Goal: Task Accomplishment & Management: Manage account settings

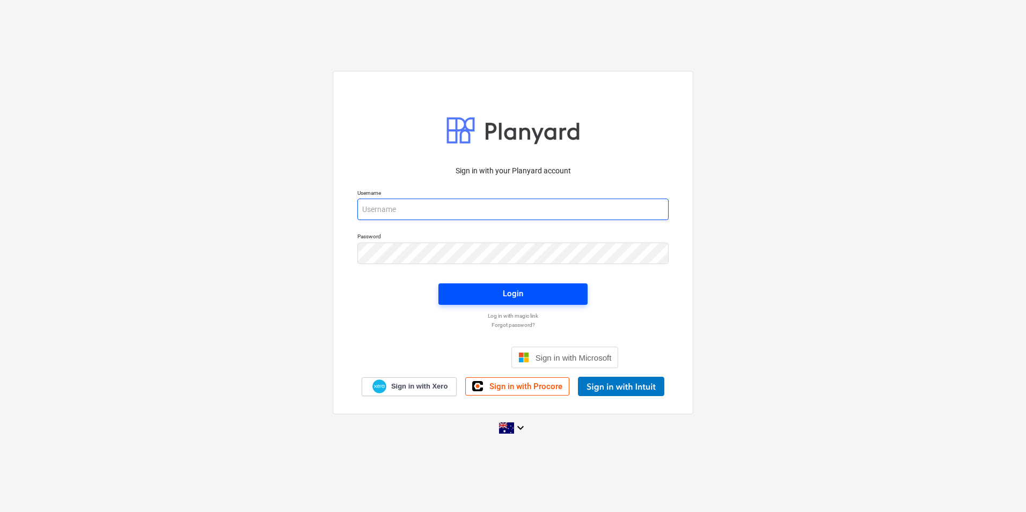
type input "[EMAIL_ADDRESS][DOMAIN_NAME]"
click at [497, 293] on span "Login" at bounding box center [512, 294] width 123 height 14
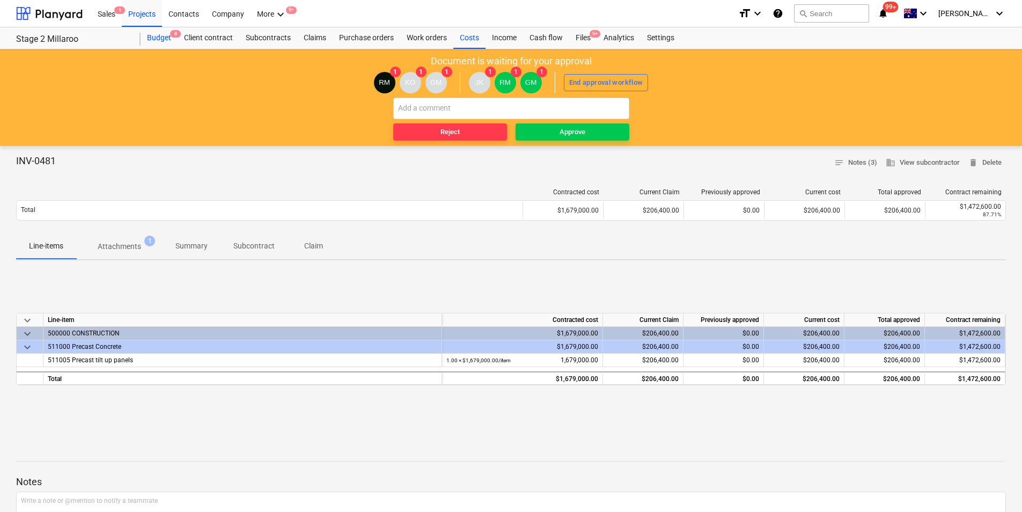
click at [152, 38] on div "Budget 8" at bounding box center [159, 37] width 37 height 21
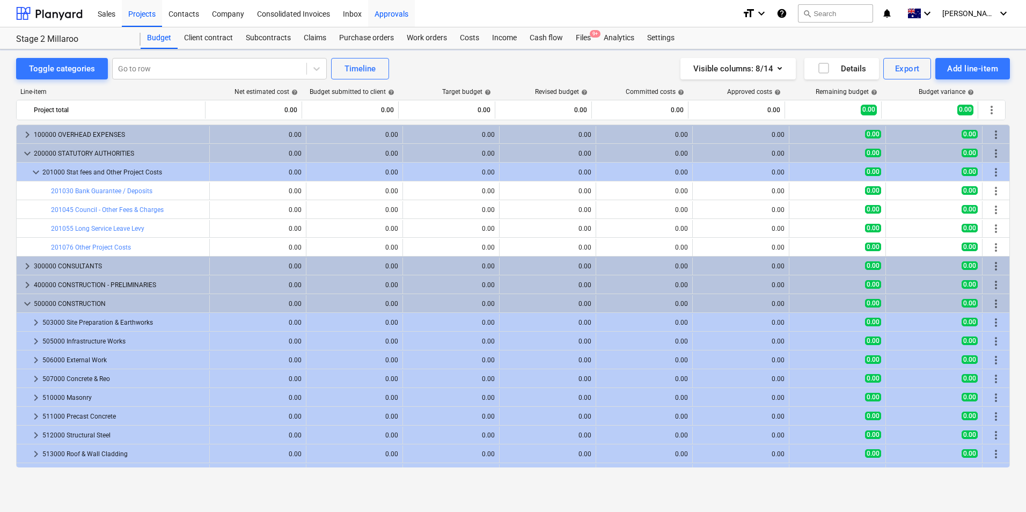
click at [387, 14] on div "Approvals" at bounding box center [391, 12] width 47 height 27
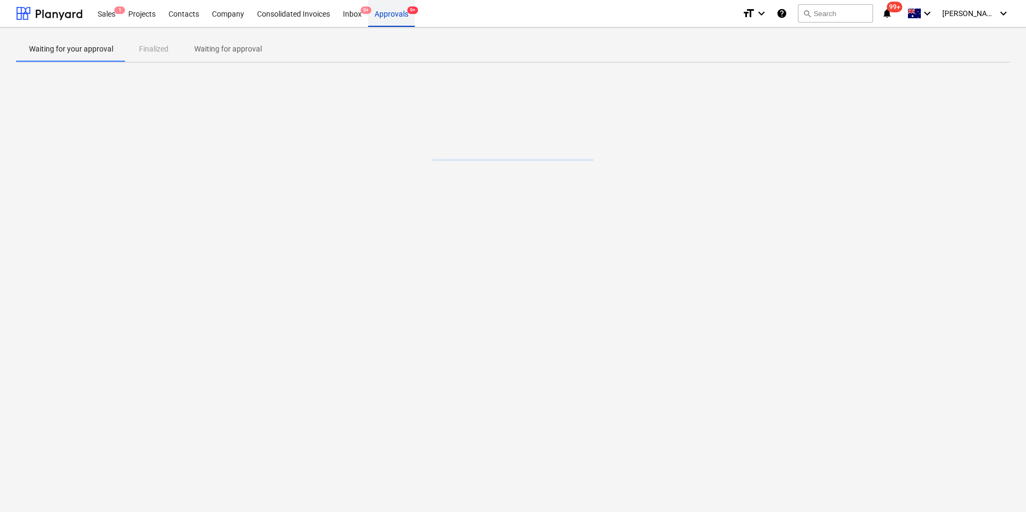
click at [399, 17] on div "Approvals 9+" at bounding box center [391, 12] width 47 height 27
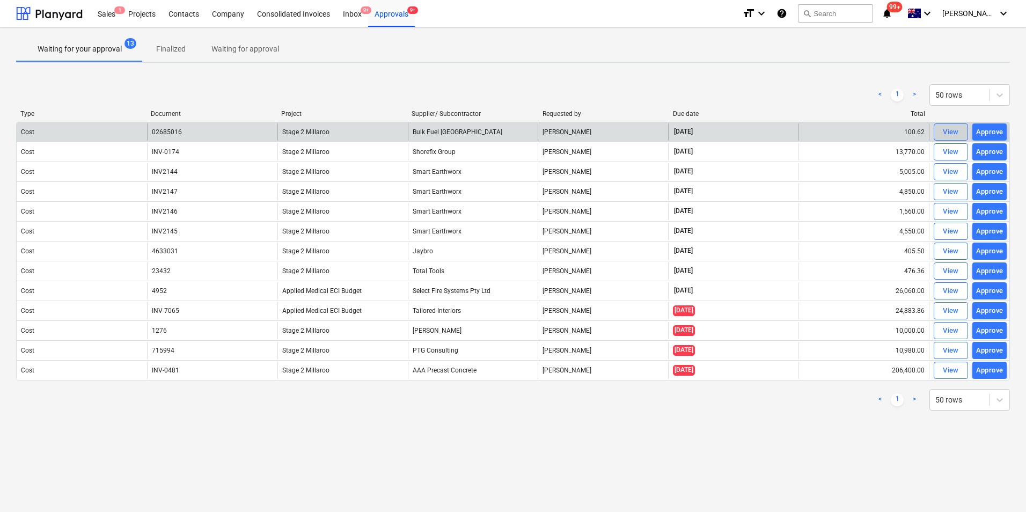
click at [938, 133] on button "View" at bounding box center [951, 131] width 34 height 17
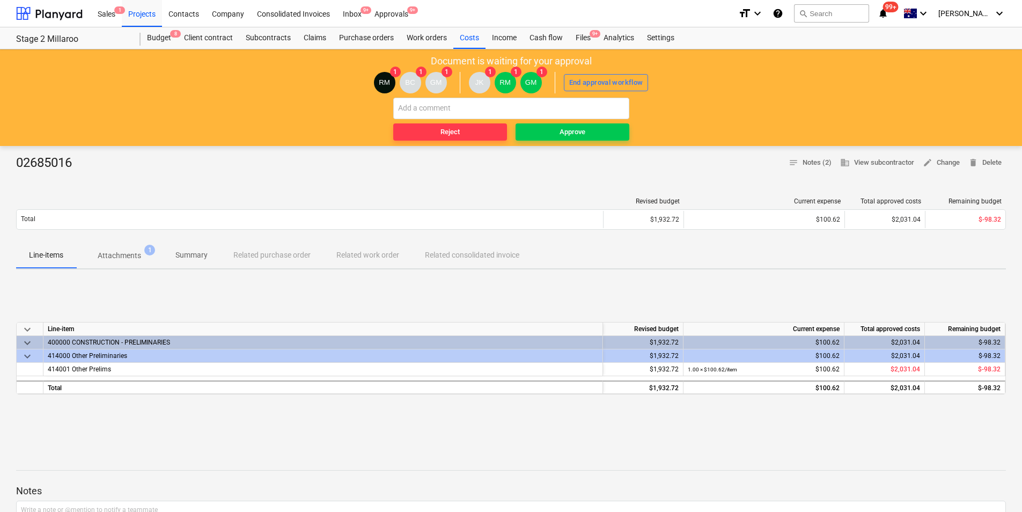
click at [142, 253] on span "Attachments 1" at bounding box center [119, 255] width 61 height 11
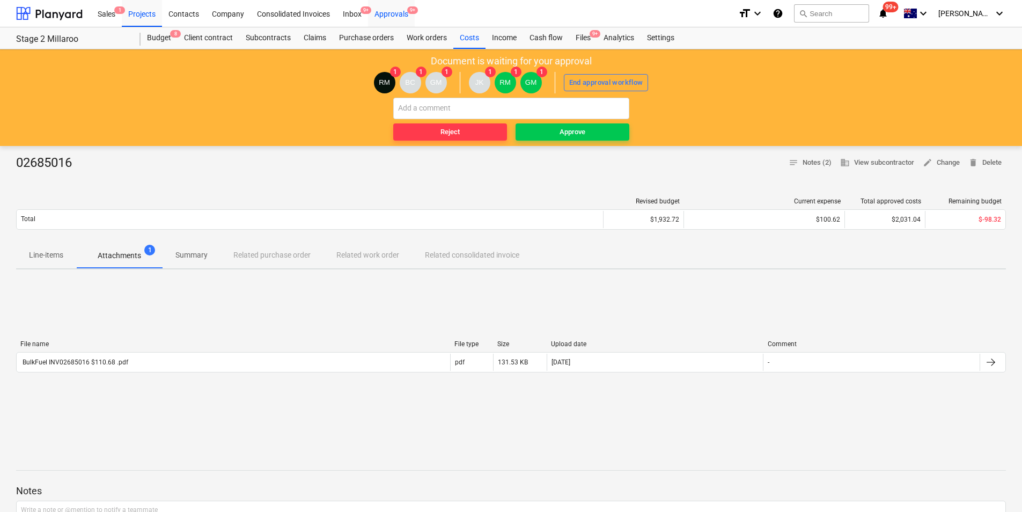
click at [393, 10] on div "Approvals 9+" at bounding box center [391, 12] width 47 height 27
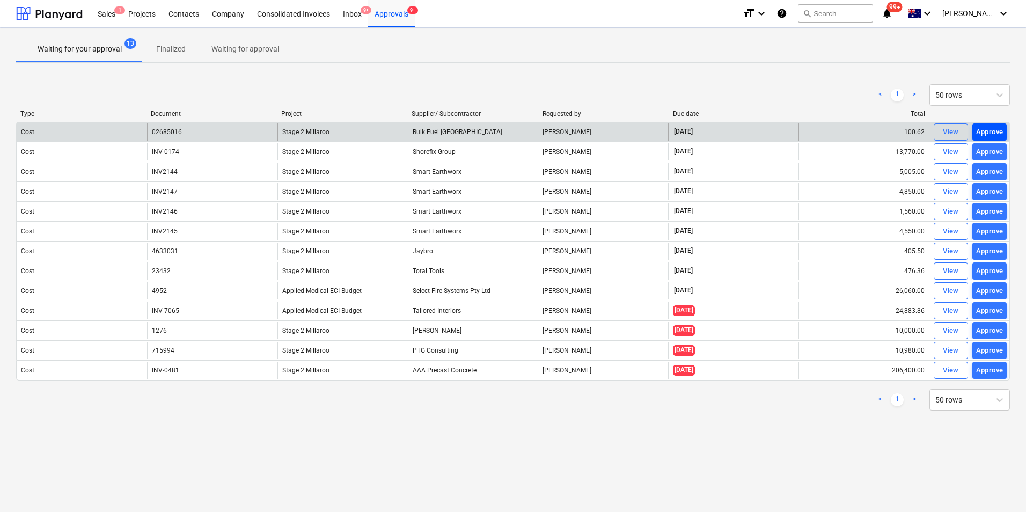
click at [996, 131] on div "Approve" at bounding box center [989, 132] width 27 height 12
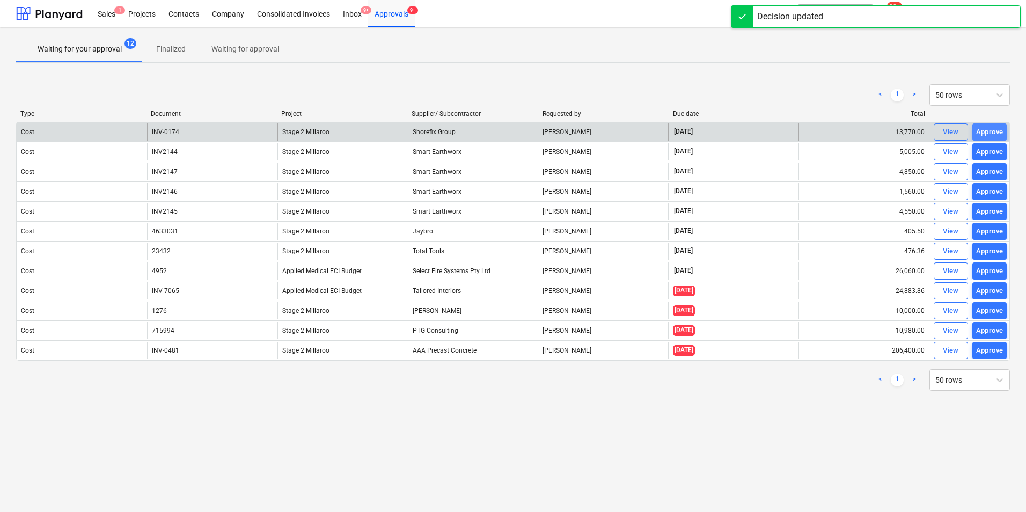
click at [991, 133] on div "Approve" at bounding box center [989, 132] width 27 height 12
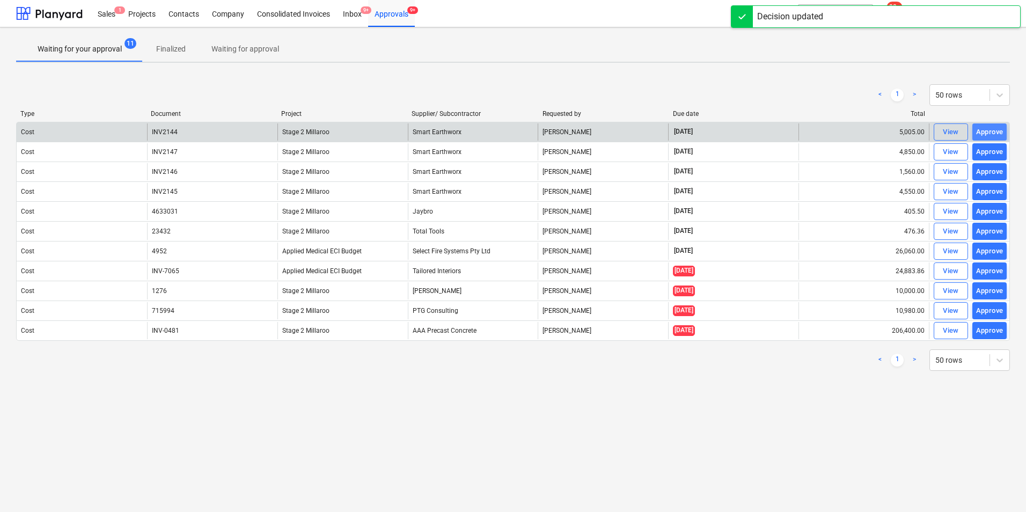
click at [989, 136] on div "Approve" at bounding box center [989, 132] width 27 height 12
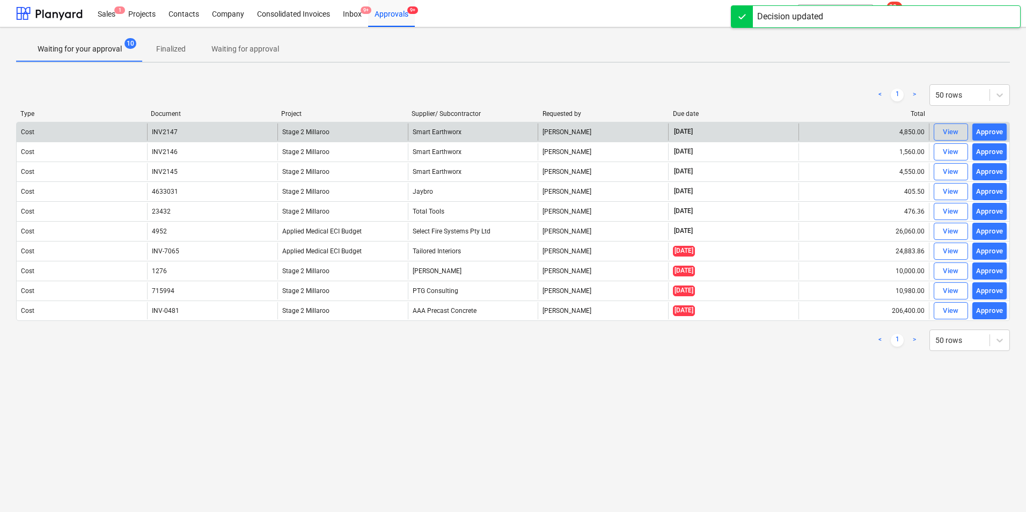
click at [989, 136] on div "Approve" at bounding box center [989, 132] width 27 height 12
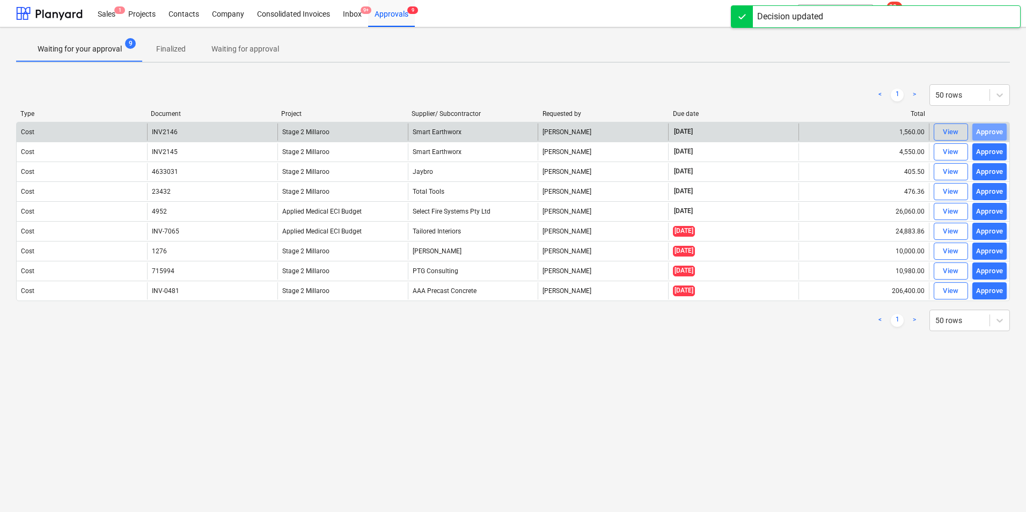
click at [989, 136] on div "Approve" at bounding box center [989, 132] width 27 height 12
click at [988, 130] on div "Approve" at bounding box center [989, 132] width 27 height 12
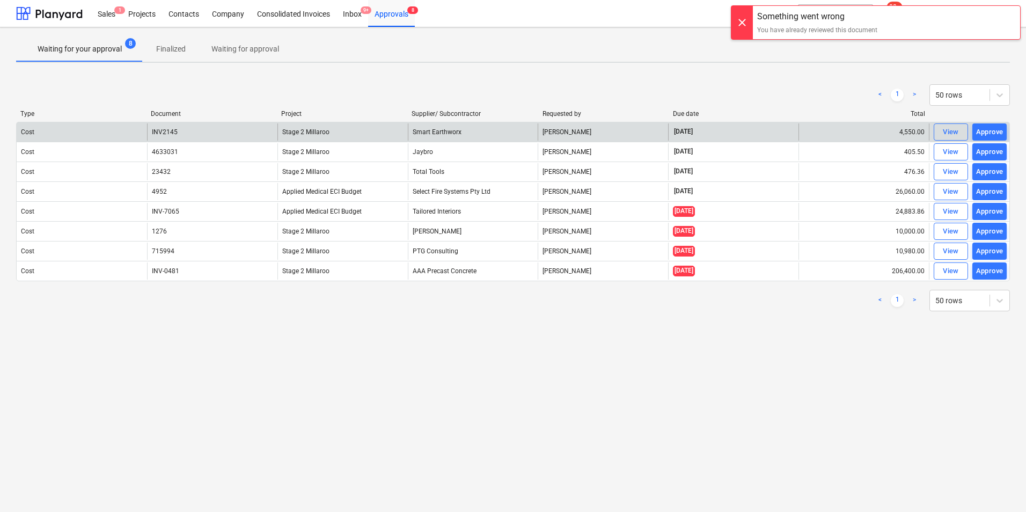
click at [985, 133] on div "Approve" at bounding box center [989, 132] width 27 height 12
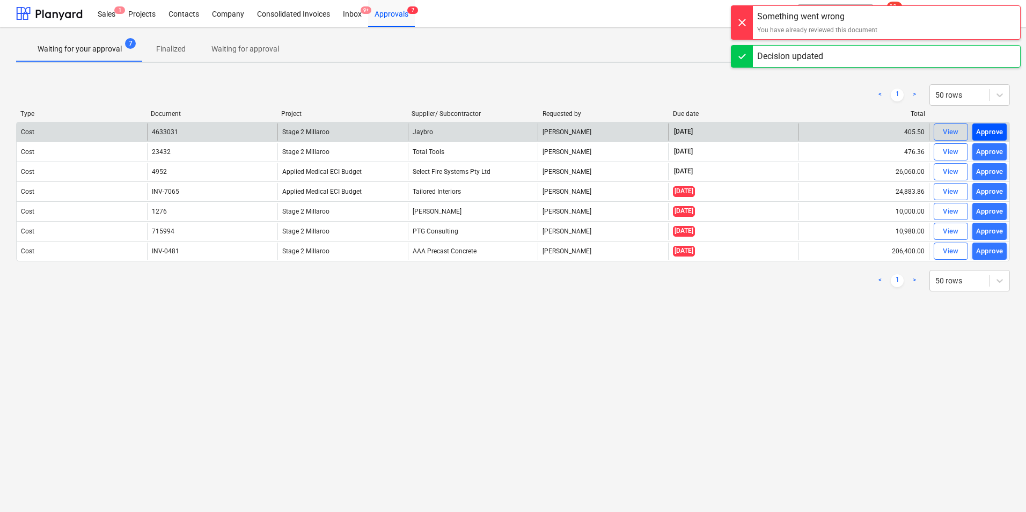
click at [995, 134] on div "Approve" at bounding box center [989, 132] width 27 height 12
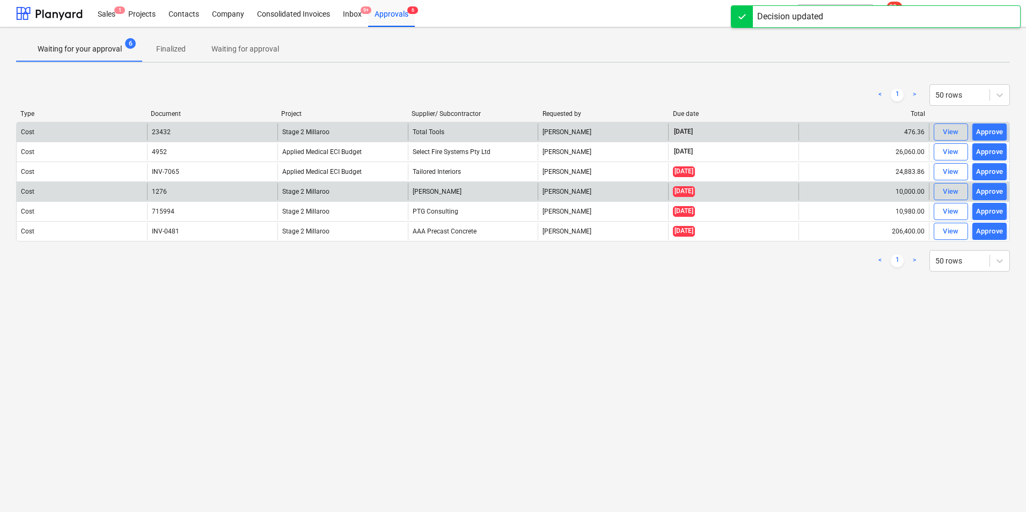
click at [989, 192] on div "Approve" at bounding box center [989, 192] width 27 height 12
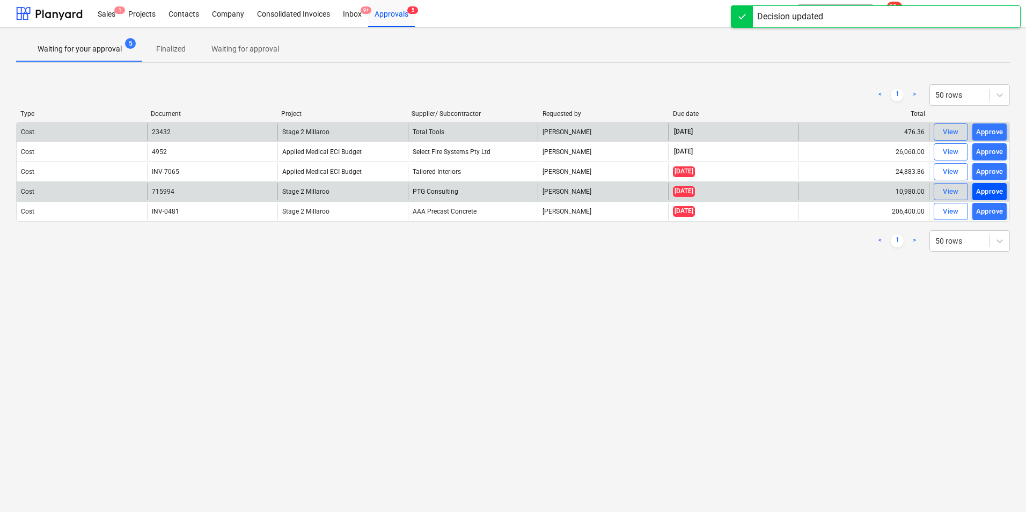
click at [982, 188] on div "Approve" at bounding box center [989, 192] width 27 height 12
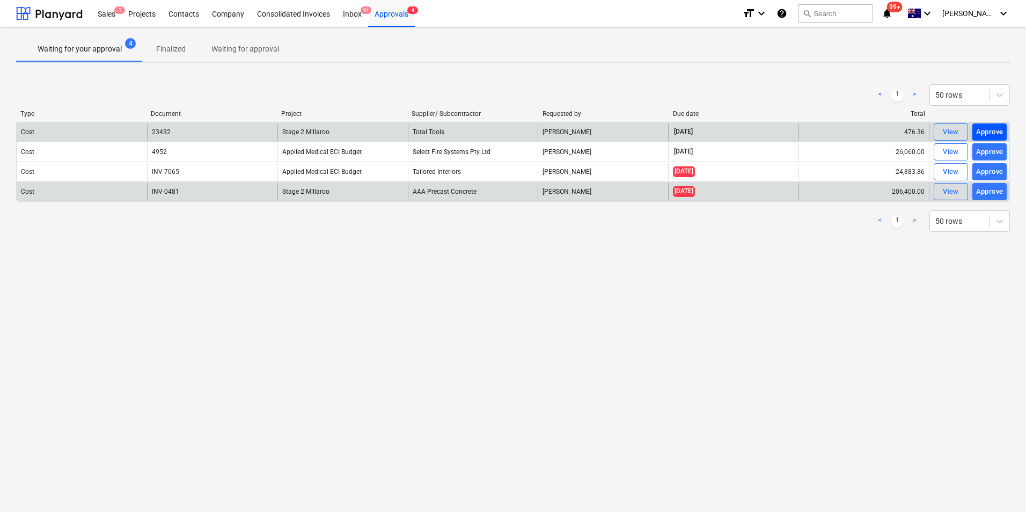
click at [984, 128] on div "Approve" at bounding box center [989, 132] width 27 height 12
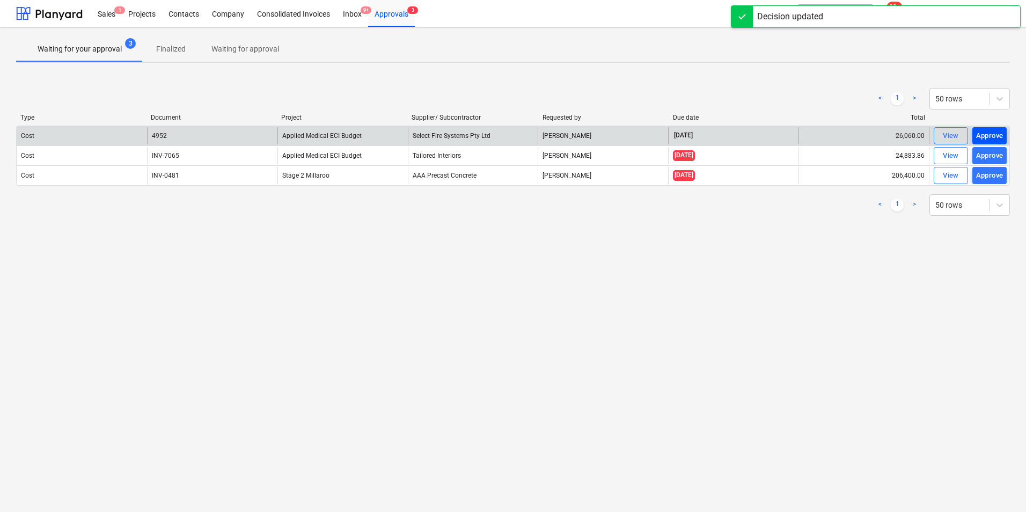
click at [985, 137] on div "Approve" at bounding box center [989, 136] width 27 height 12
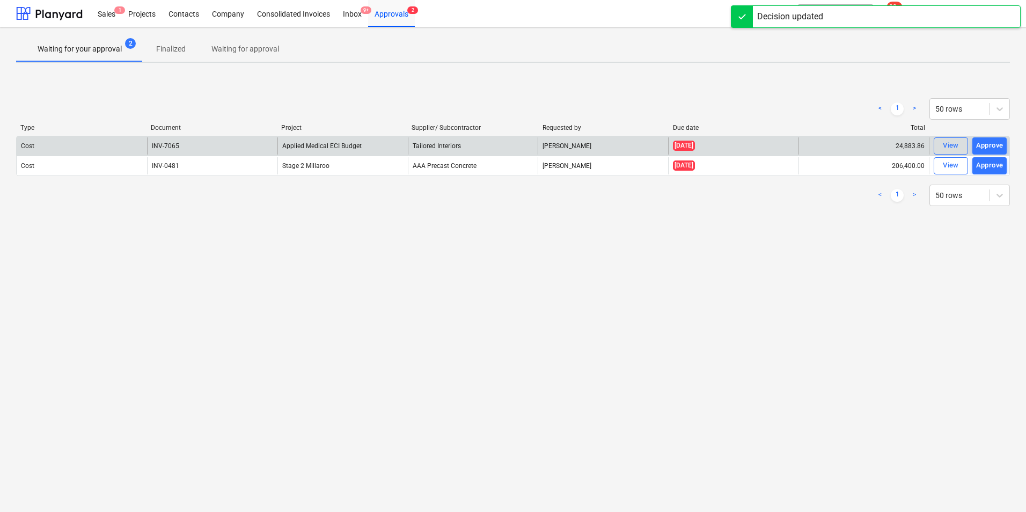
click at [985, 137] on button "Approve" at bounding box center [989, 145] width 34 height 17
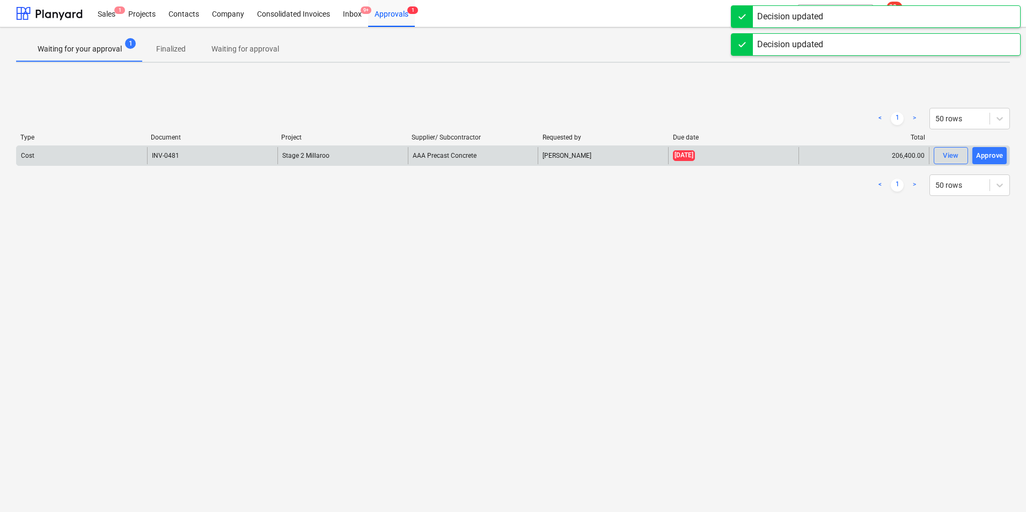
click at [991, 150] on div "Approve" at bounding box center [989, 156] width 27 height 12
